Goal: Task Accomplishment & Management: Complete application form

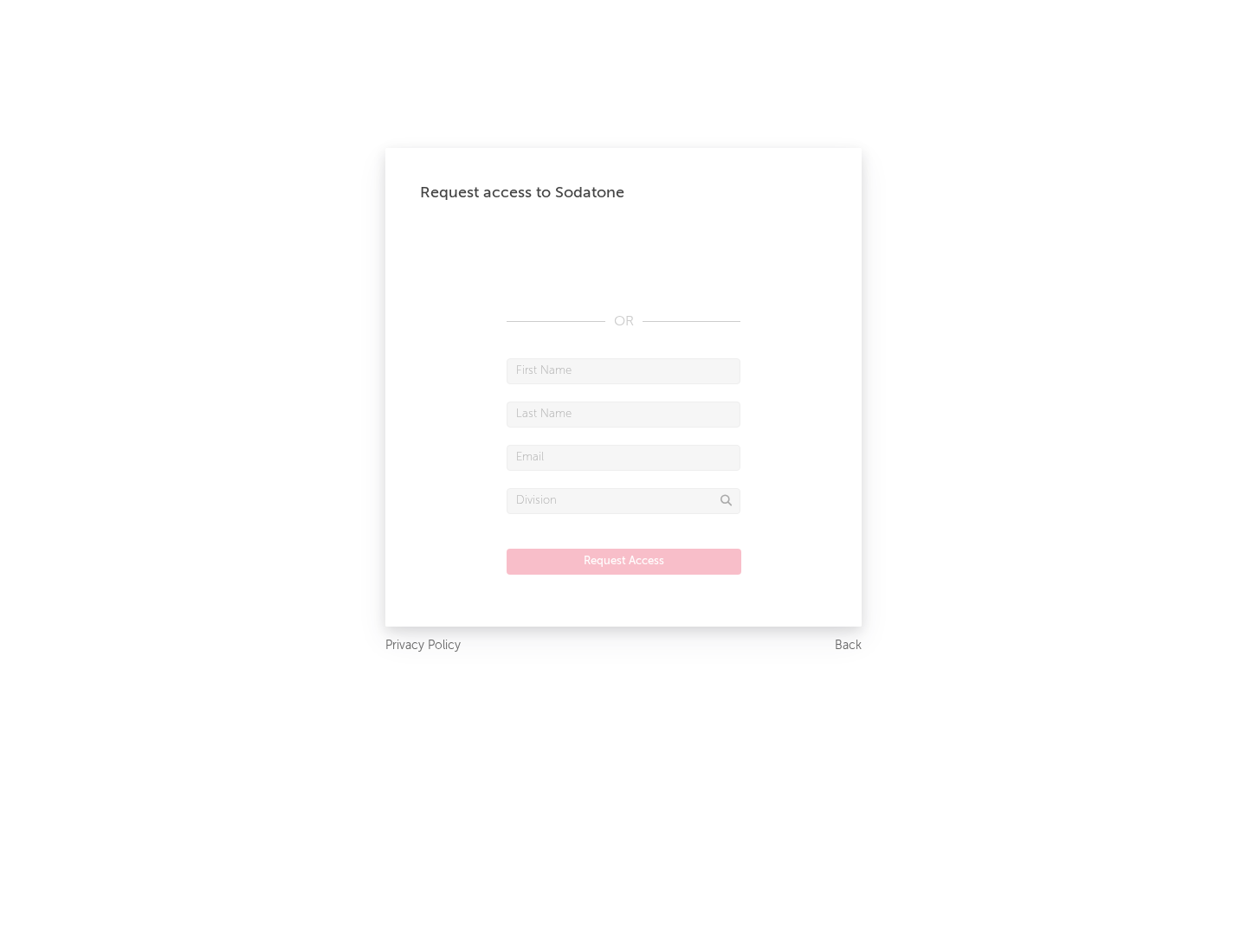
click at [624, 370] on input "text" at bounding box center [624, 371] width 234 height 26
type input "[PERSON_NAME]"
click at [624, 414] on input "text" at bounding box center [624, 415] width 234 height 26
type input "[PERSON_NAME]"
click at [624, 457] on input "text" at bounding box center [624, 457] width 234 height 26
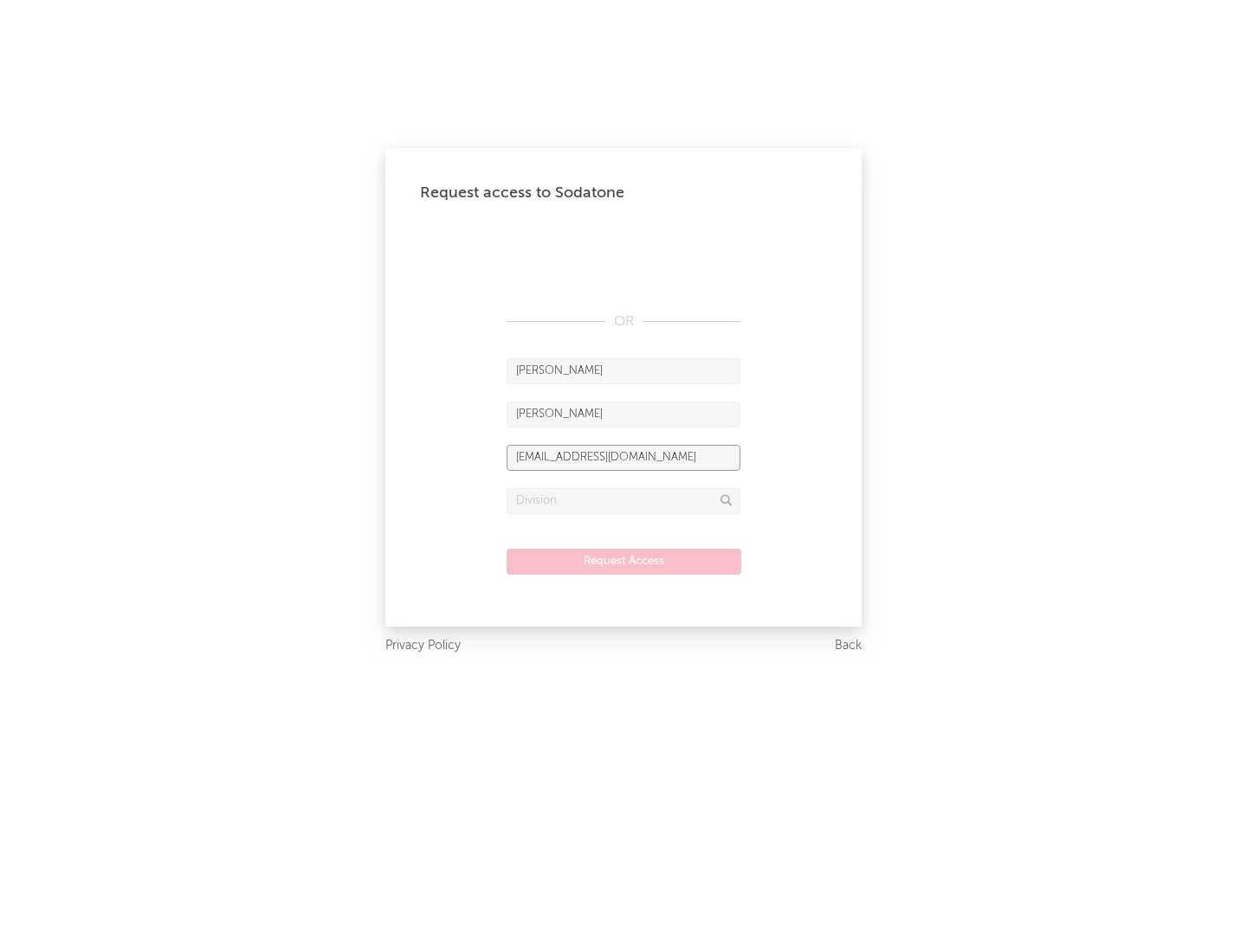
type input "[EMAIL_ADDRESS][DOMAIN_NAME]"
click at [624, 500] on input "text" at bounding box center [624, 501] width 234 height 26
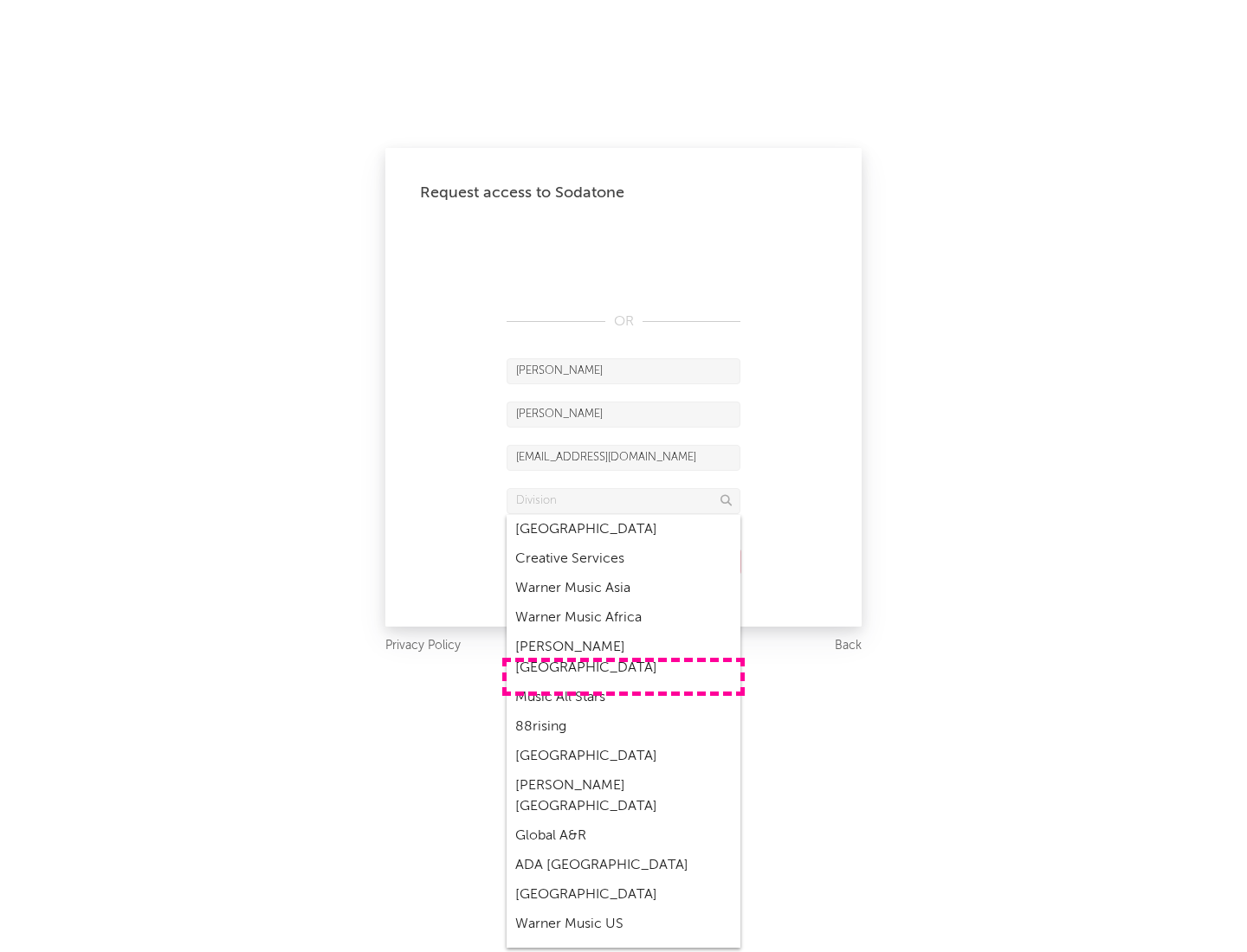
click at [624, 683] on div "Music All Stars" at bounding box center [624, 697] width 234 height 29
type input "Music All Stars"
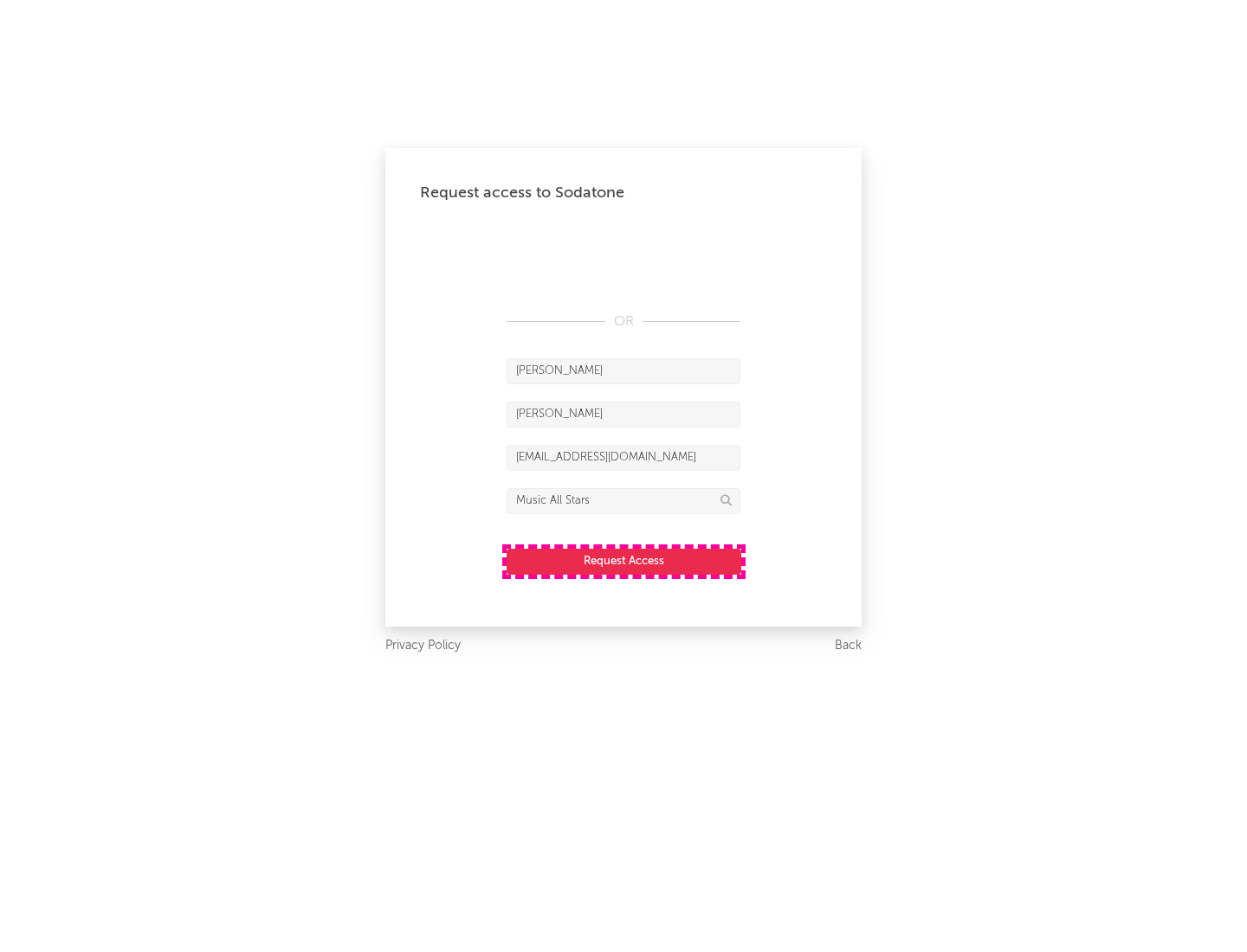
click at [624, 561] on button "Request Access" at bounding box center [624, 562] width 235 height 26
